Goal: Task Accomplishment & Management: Manage account settings

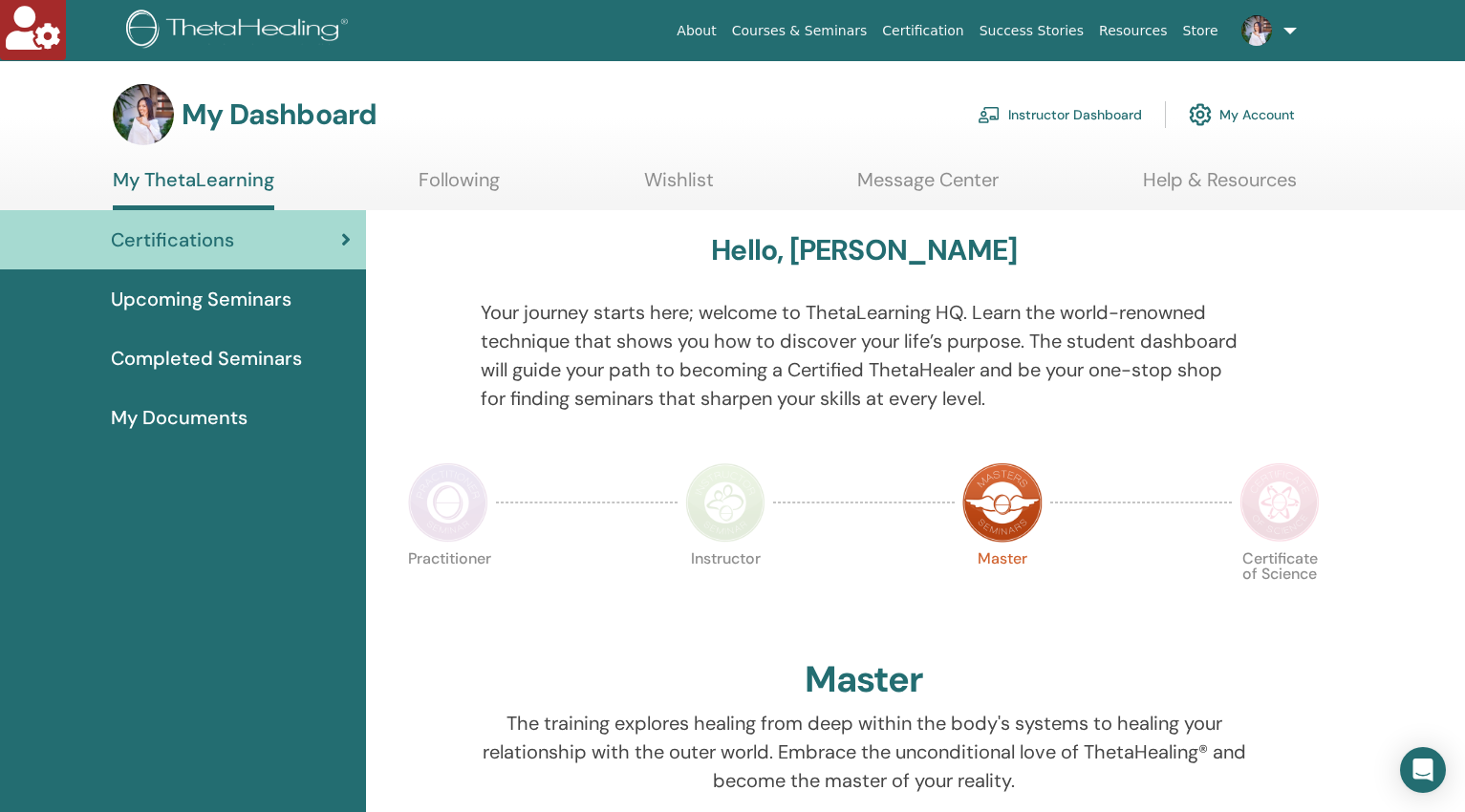
click at [1111, 114] on link "Instructor Dashboard" at bounding box center [1060, 114] width 165 height 42
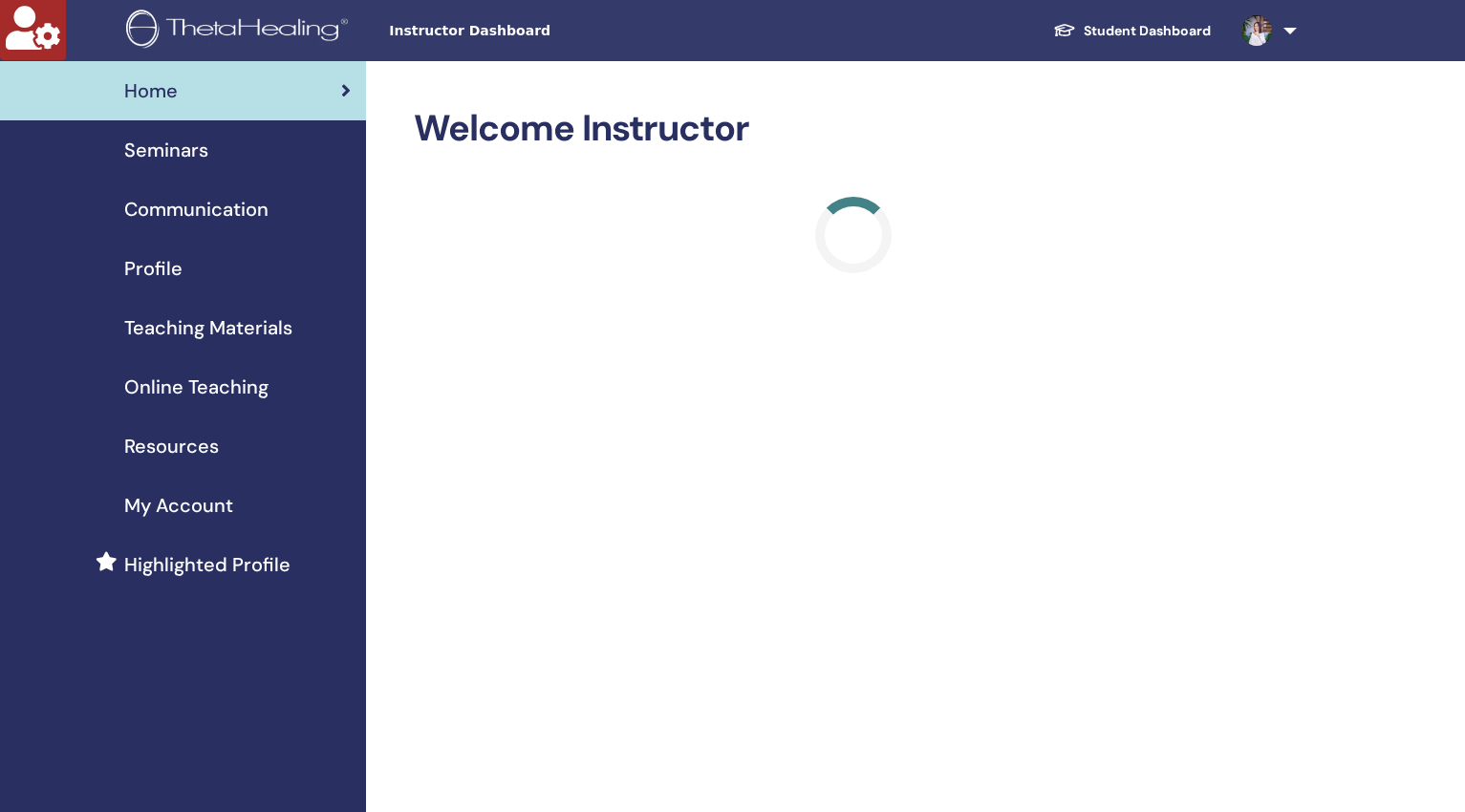
click at [154, 275] on span "Profile" at bounding box center [154, 268] width 58 height 28
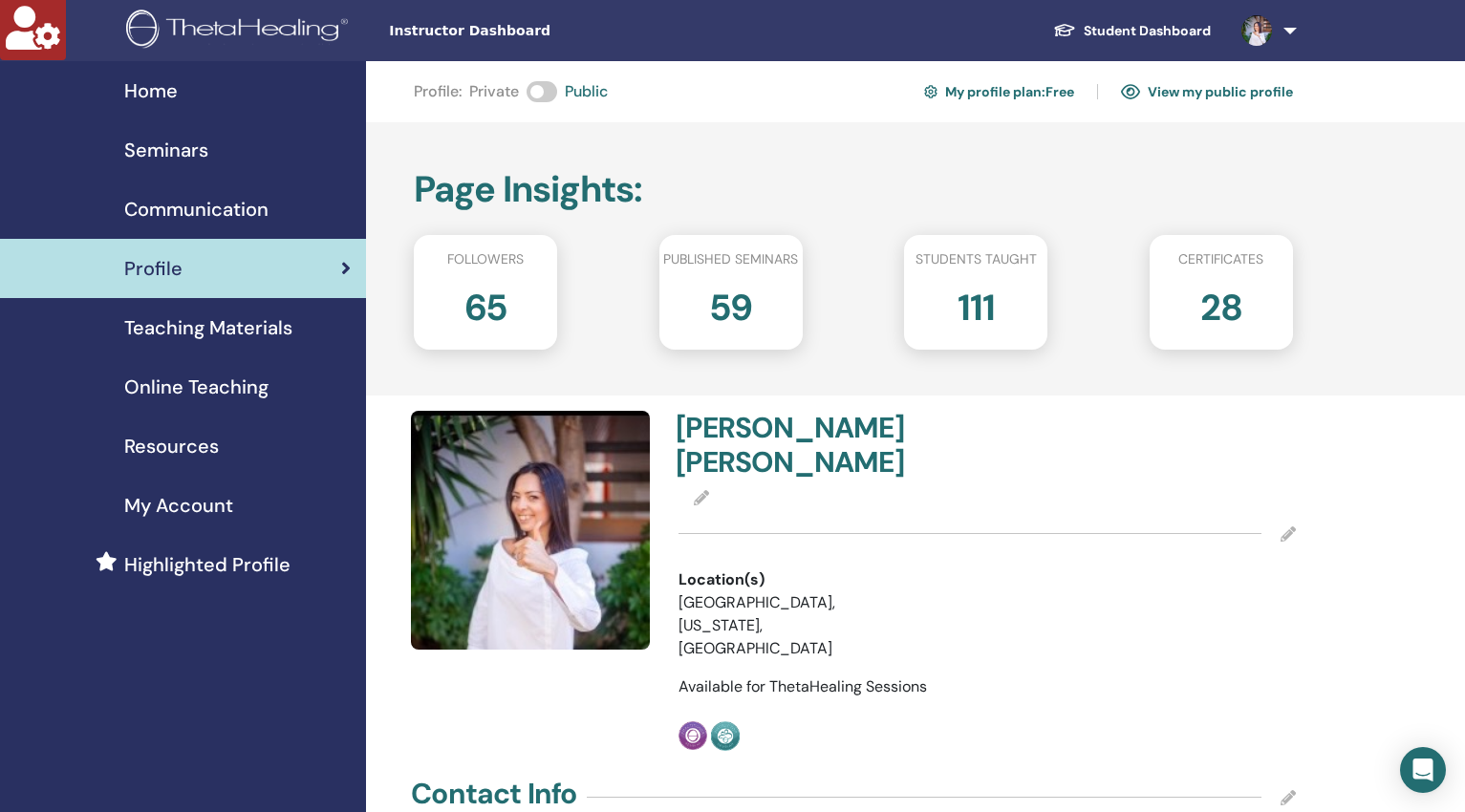
click at [1289, 531] on icon at bounding box center [1289, 535] width 16 height 16
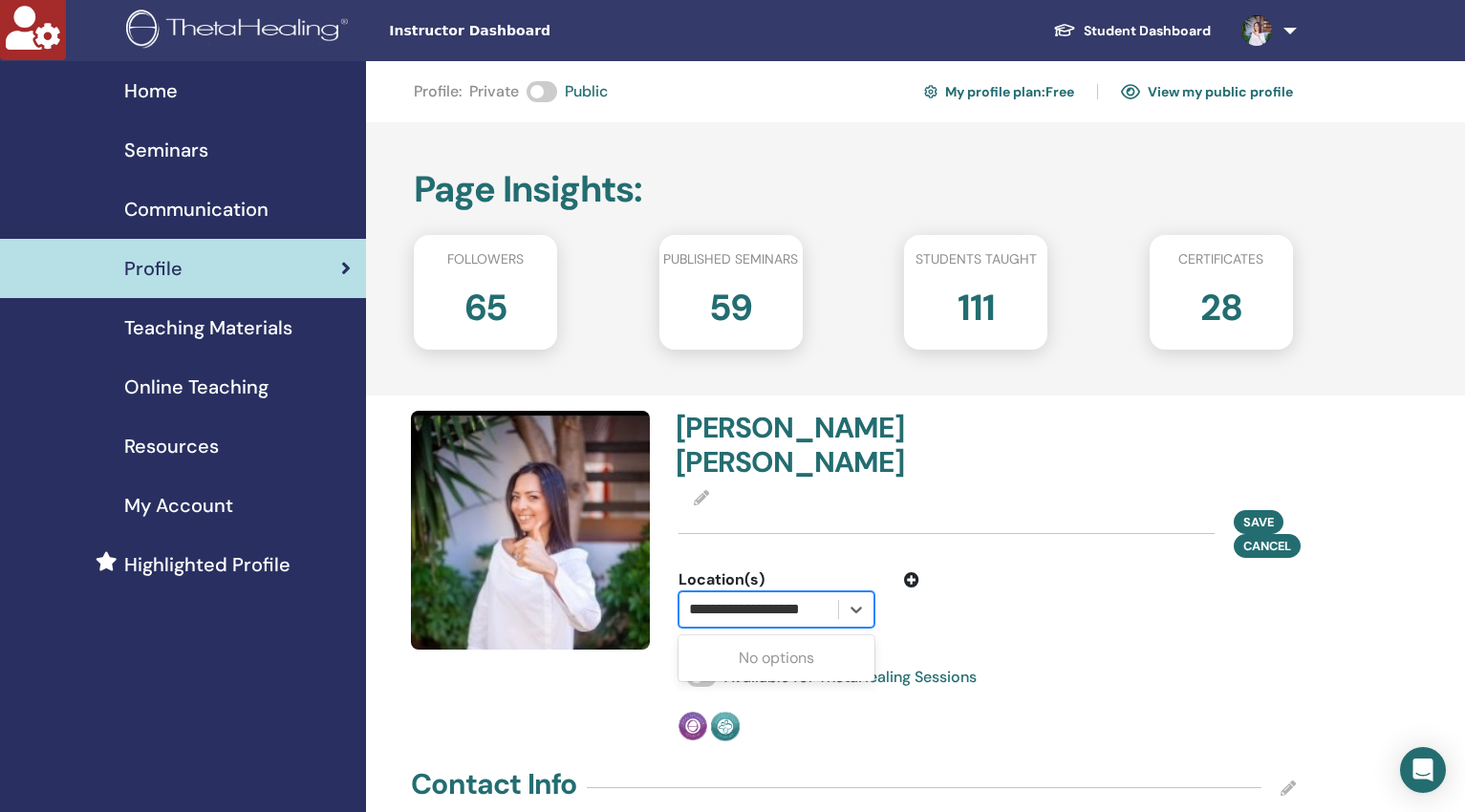
click at [740, 607] on input "**********" at bounding box center [761, 609] width 144 height 23
click at [765, 651] on div "No options" at bounding box center [776, 657] width 196 height 38
click at [859, 606] on icon at bounding box center [856, 609] width 19 height 19
click at [731, 609] on div at bounding box center [758, 609] width 139 height 26
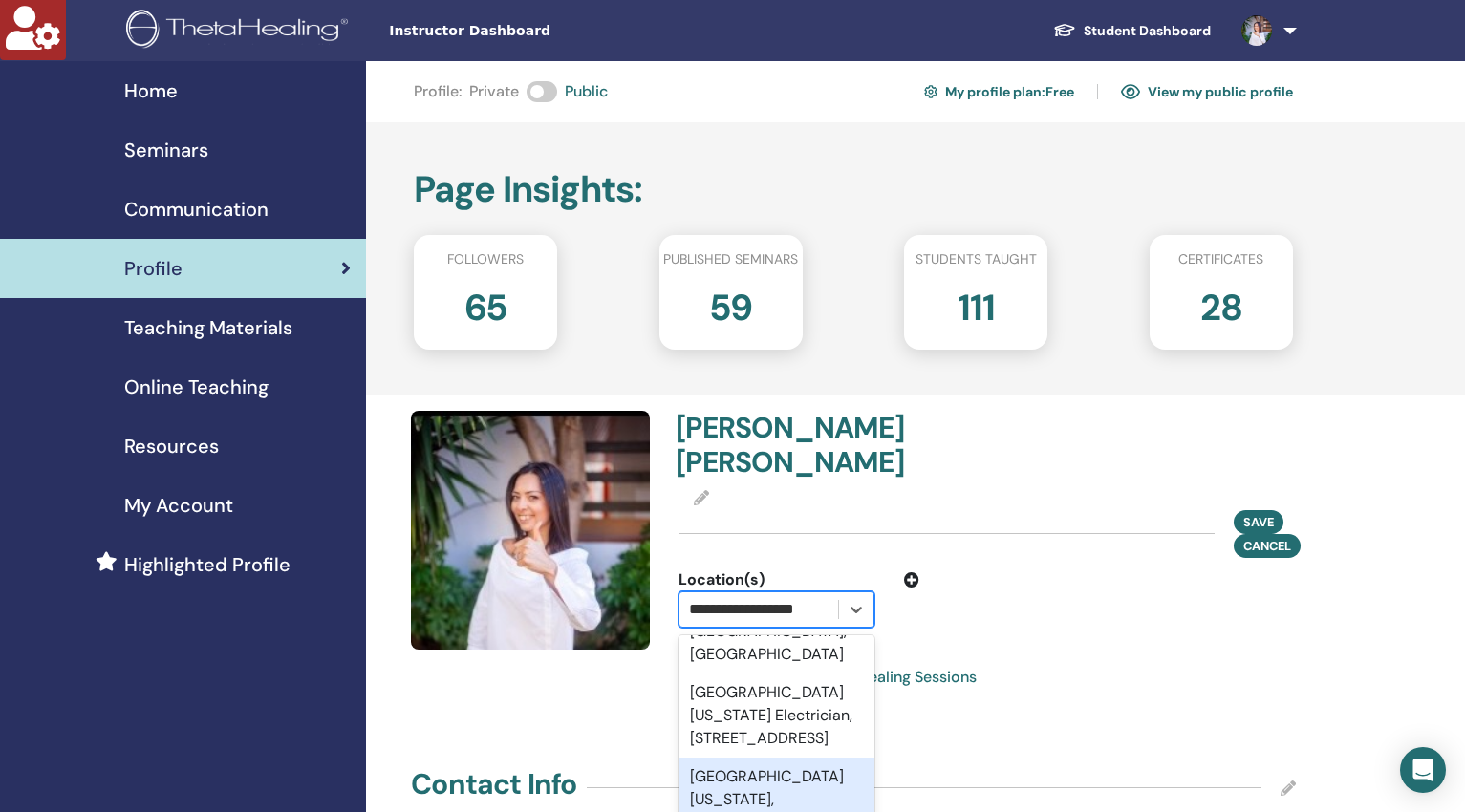
scroll to position [141, 0]
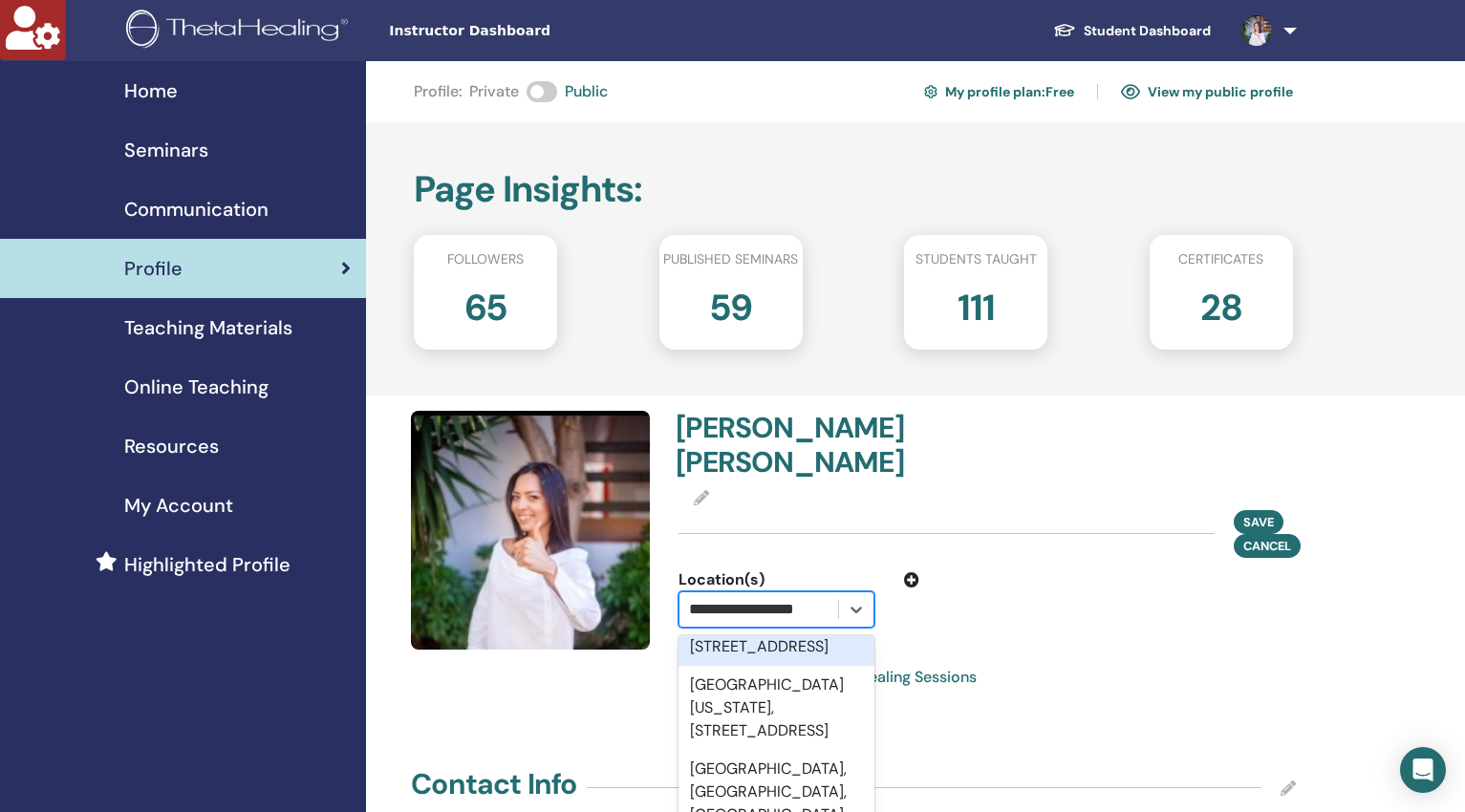
click at [824, 607] on input "**********" at bounding box center [758, 609] width 138 height 23
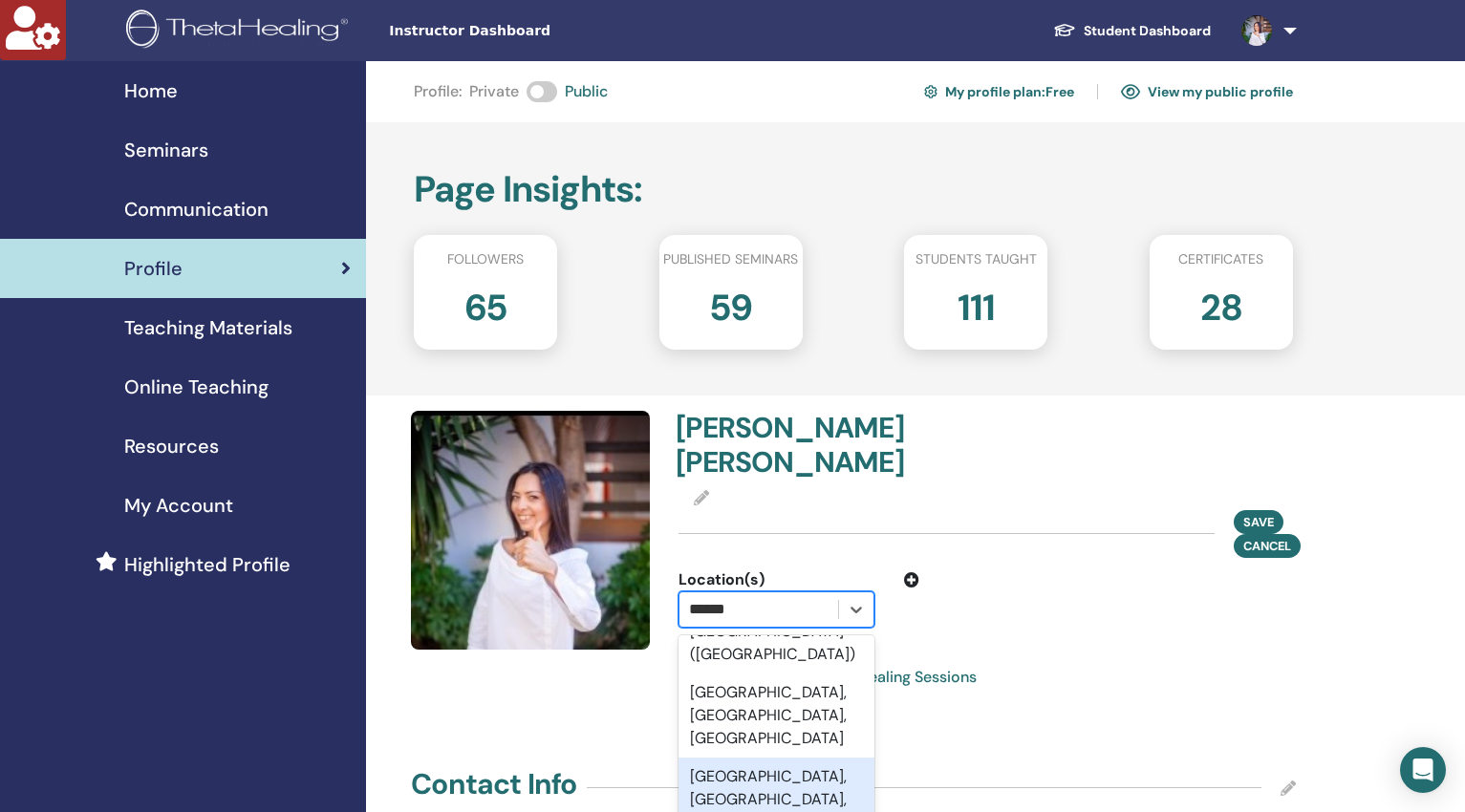
scroll to position [0, 0]
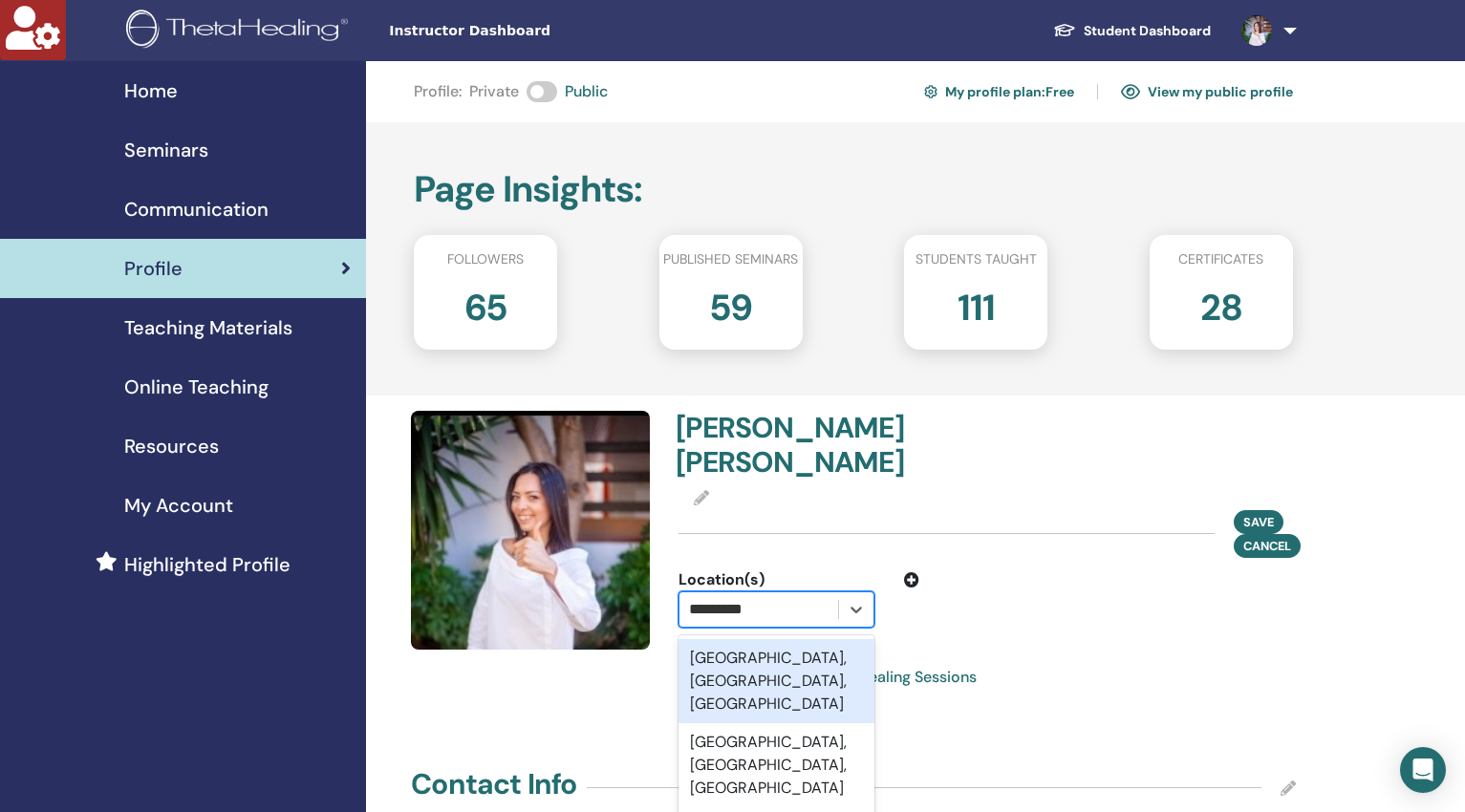
type input "**********"
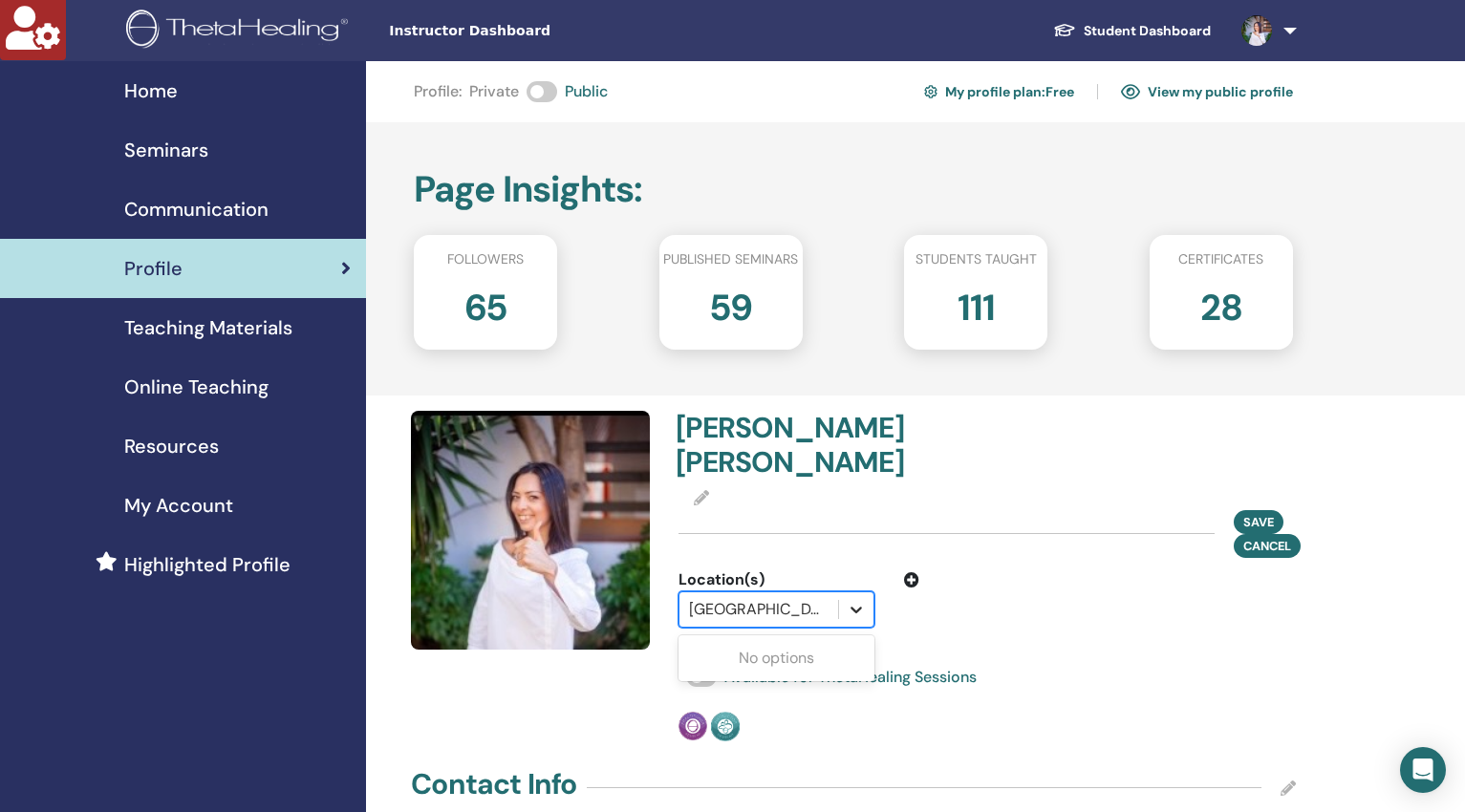
click at [852, 610] on icon at bounding box center [856, 609] width 19 height 19
click at [815, 646] on div "No options" at bounding box center [776, 657] width 196 height 38
click at [757, 613] on div at bounding box center [758, 609] width 139 height 26
click at [790, 612] on div at bounding box center [758, 609] width 139 height 26
click at [779, 655] on div "No options" at bounding box center [776, 657] width 196 height 38
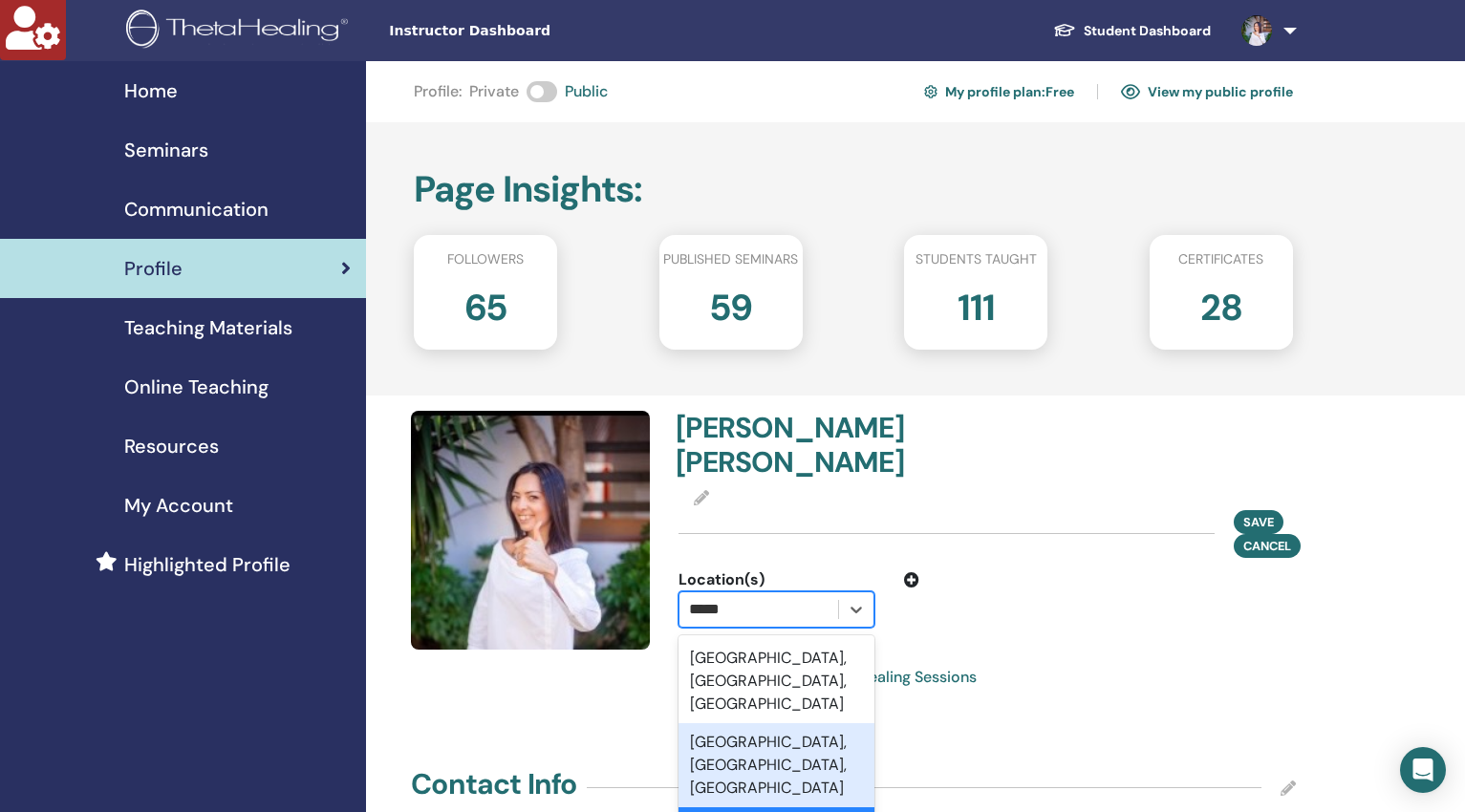
scroll to position [26, 0]
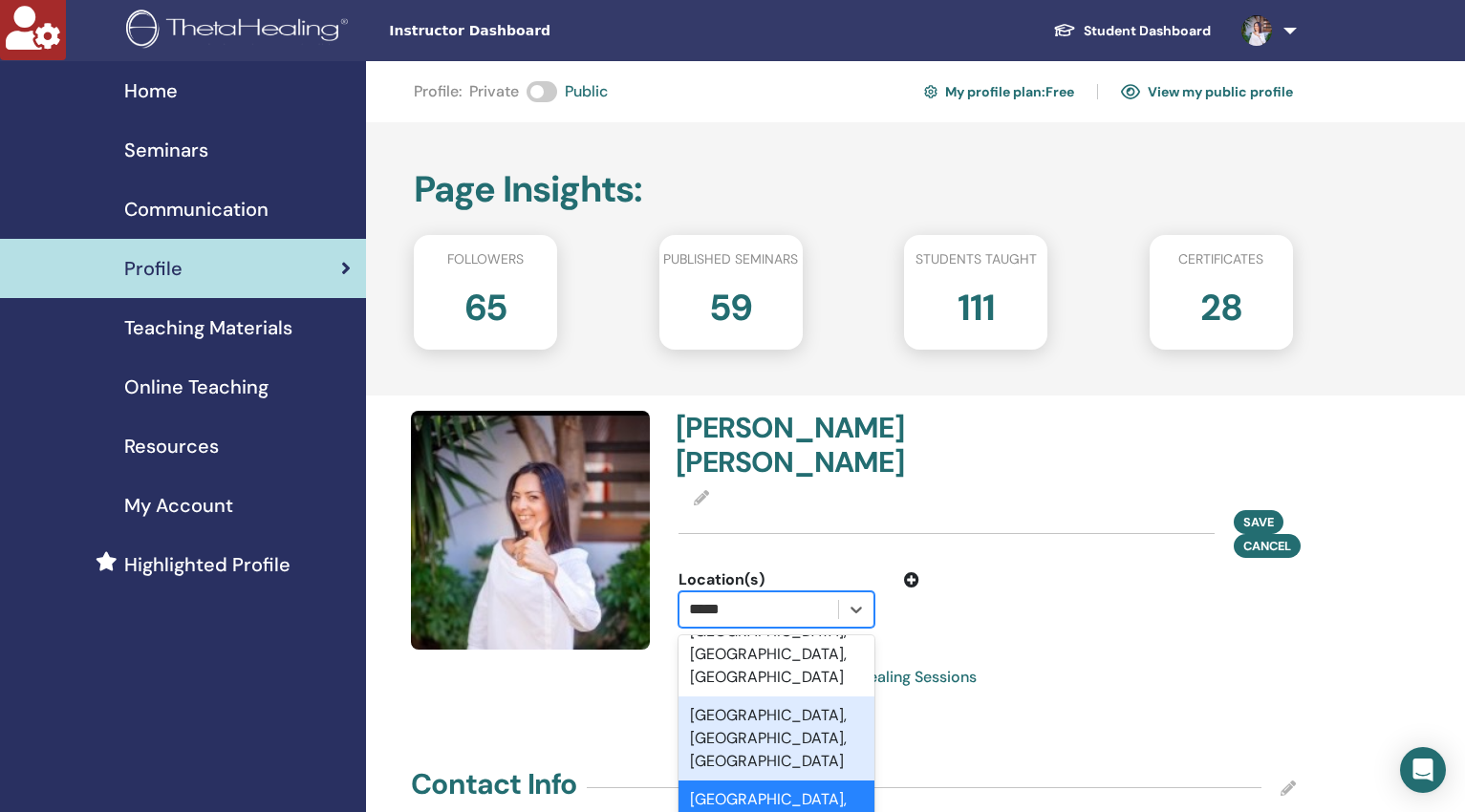
type input "****"
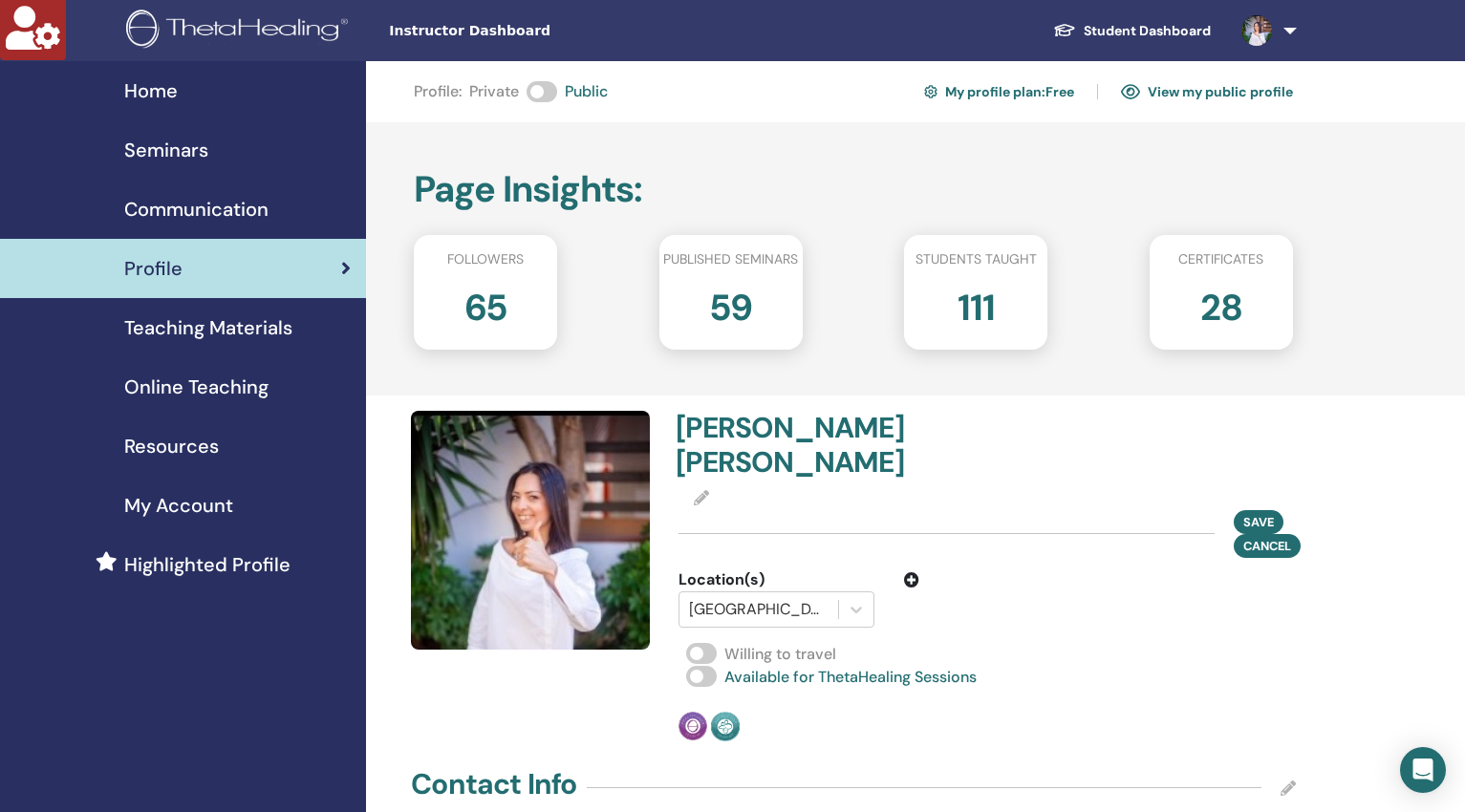
click at [1004, 698] on div "BASAK SOYLU KAYHAN Save Cancel Location(s) Palm Beach International Airport, FL…" at bounding box center [987, 575] width 640 height 330
click at [814, 604] on div at bounding box center [758, 609] width 139 height 26
click at [800, 646] on div "No options" at bounding box center [776, 657] width 196 height 38
click at [812, 659] on div "No options" at bounding box center [776, 657] width 196 height 38
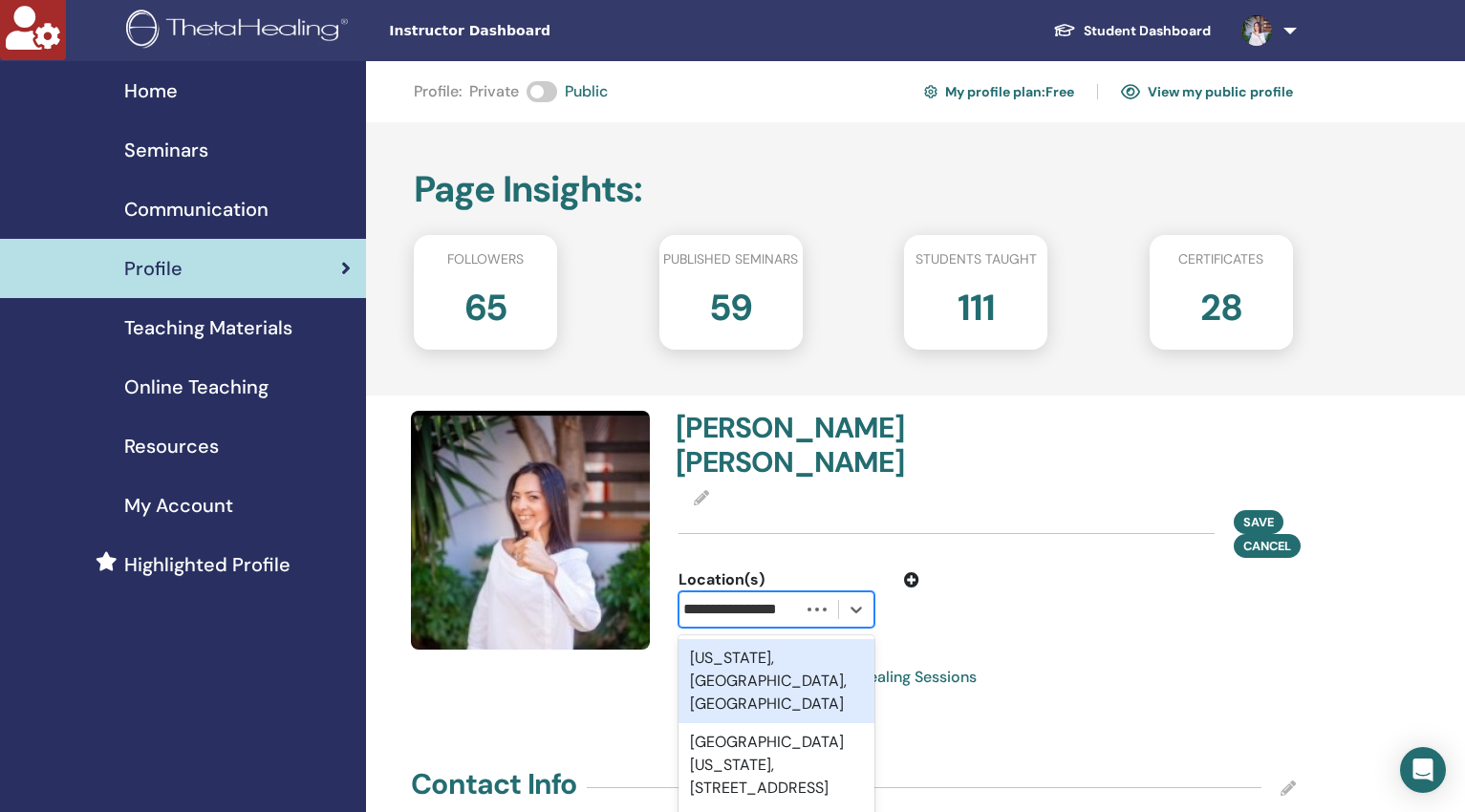
scroll to position [0, 0]
type input "**********"
click at [749, 658] on div "Palm Beach, FL, USA" at bounding box center [776, 681] width 196 height 84
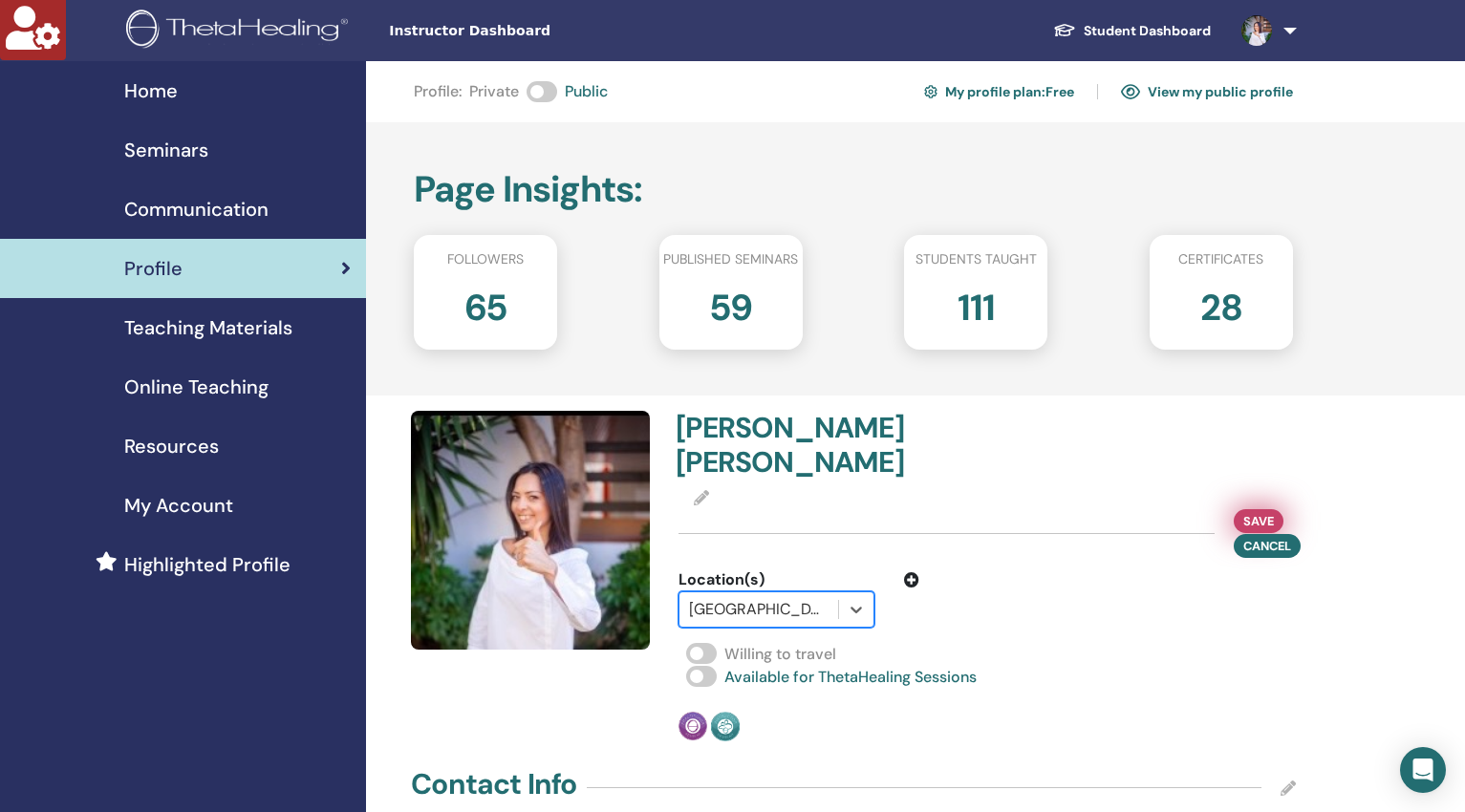
click at [1264, 518] on span "Save" at bounding box center [1258, 521] width 30 height 20
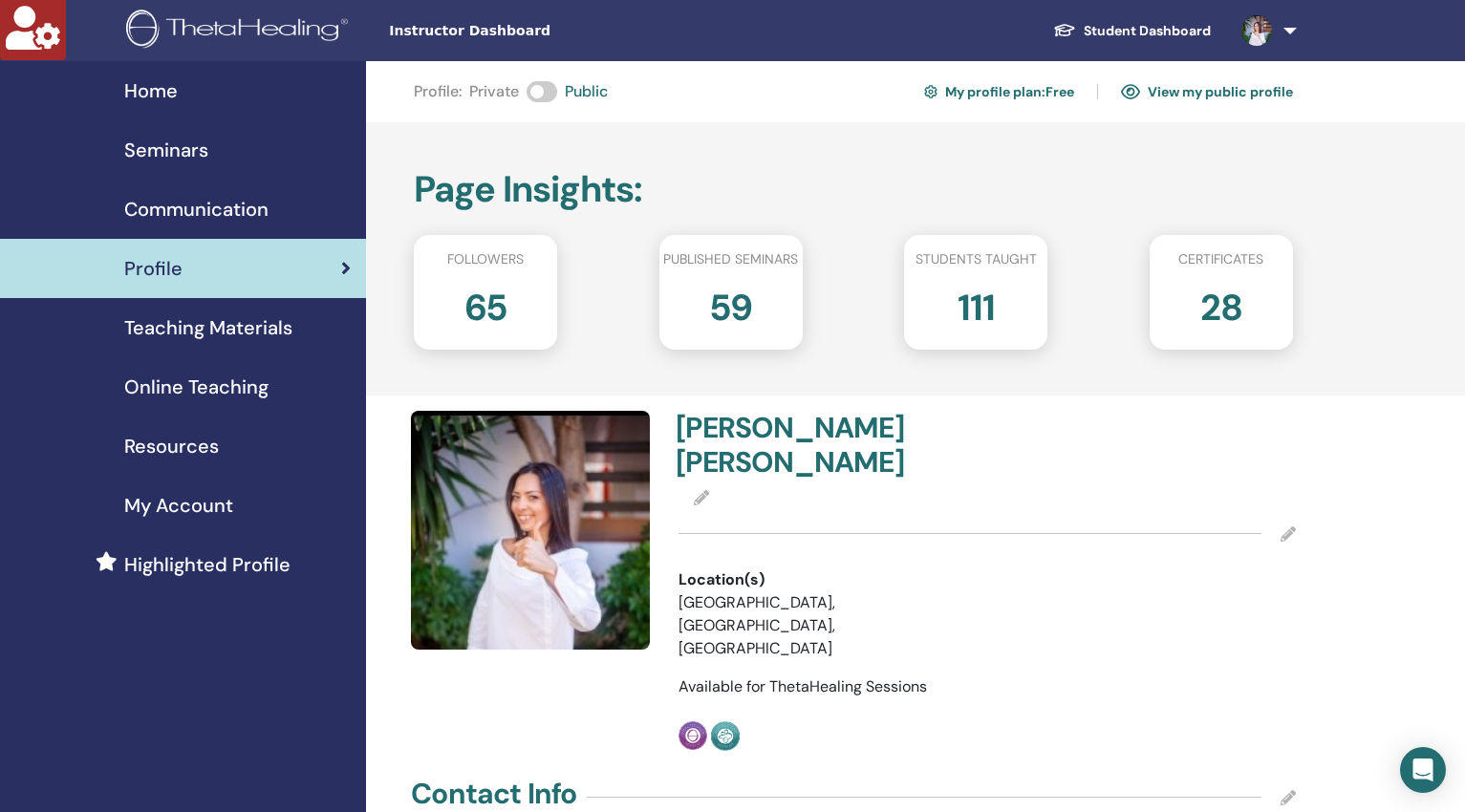
click at [1191, 92] on link "View my public profile" at bounding box center [1207, 91] width 172 height 30
